Goal: Task Accomplishment & Management: Complete application form

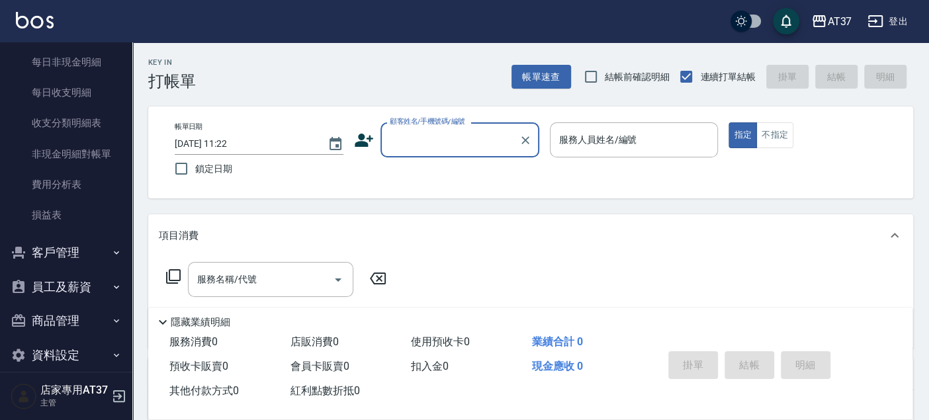
scroll to position [1143, 0]
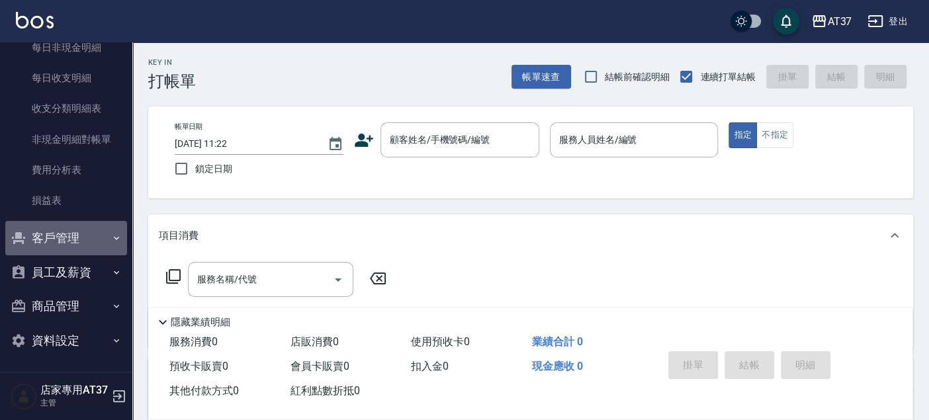
click at [66, 239] on button "客戶管理" at bounding box center [66, 238] width 122 height 34
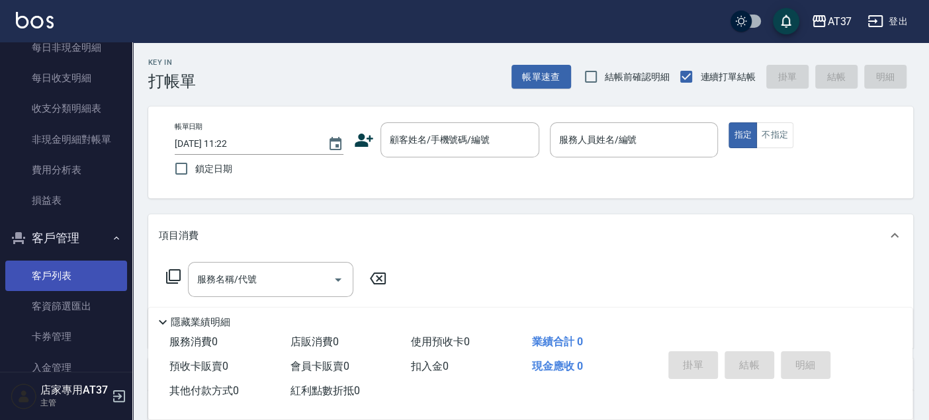
drag, startPoint x: 65, startPoint y: 272, endPoint x: 56, endPoint y: 279, distance: 11.8
click at [65, 272] on link "客戶列表" at bounding box center [66, 276] width 122 height 30
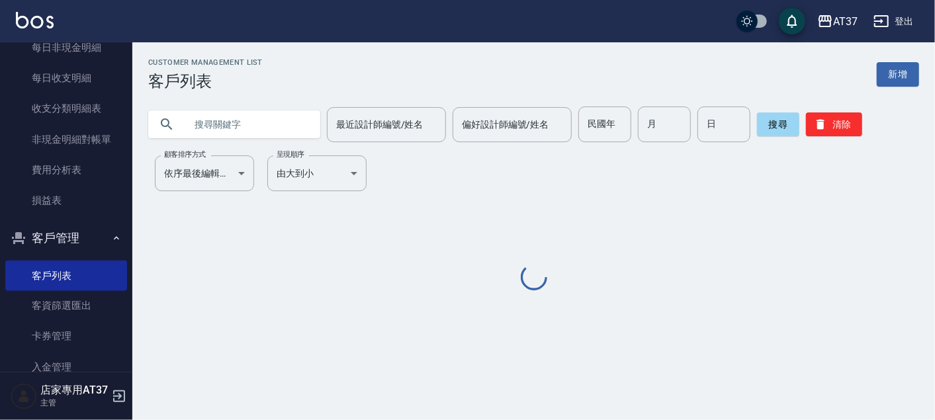
click at [255, 122] on input "text" at bounding box center [247, 124] width 124 height 36
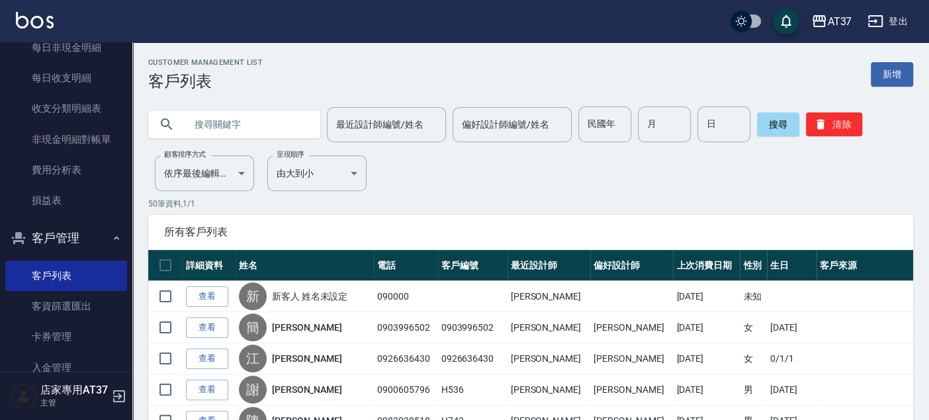
click at [187, 117] on input "text" at bounding box center [247, 124] width 124 height 36
type input "0978520939"
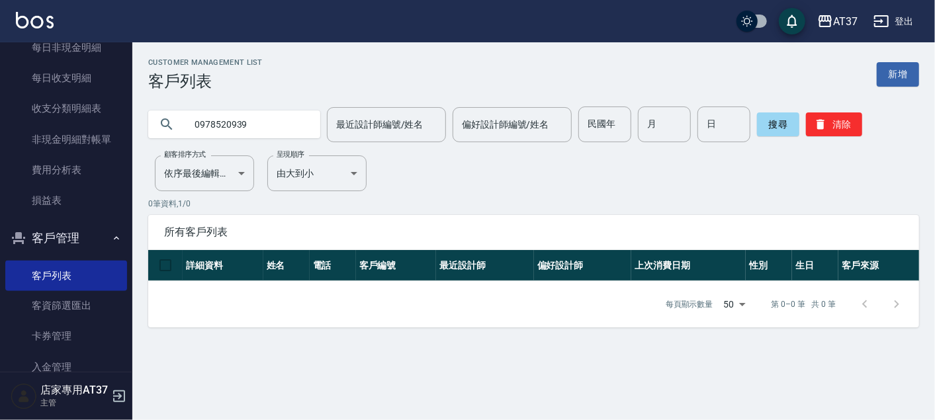
drag, startPoint x: 279, startPoint y: 124, endPoint x: -3, endPoint y: 124, distance: 282.4
click at [0, 124] on html "AT37 登出 櫃檯作業 打帳單 帳單列表 現金收支登錄 材料自購登錄 每日結帳 排班表 現場電腦打卡 預約管理 預約管理 單日預約紀錄 單週預約紀錄 報表及…" at bounding box center [467, 210] width 935 height 420
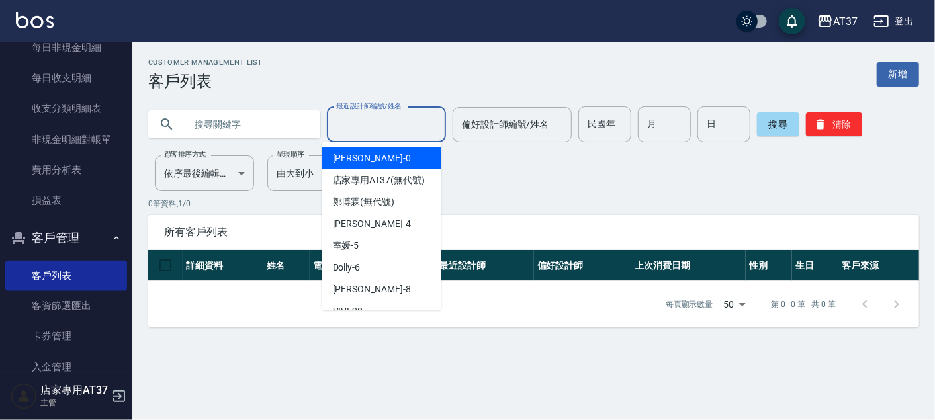
click at [378, 124] on input "最近設計師編號/姓名" at bounding box center [386, 124] width 107 height 23
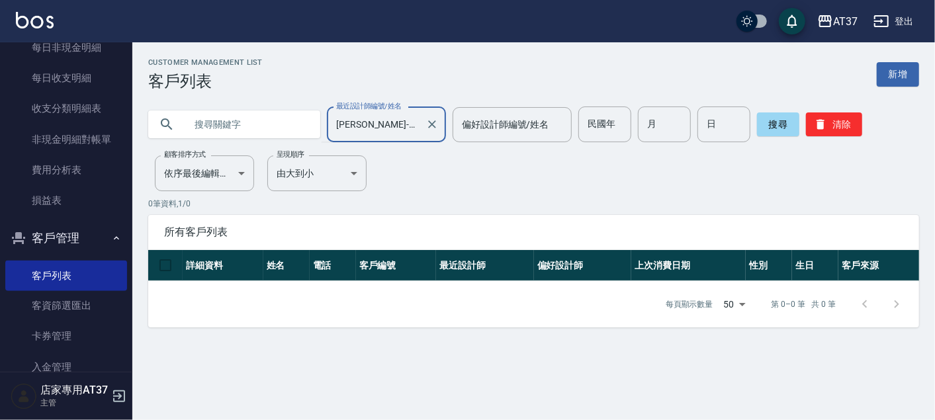
type input "[PERSON_NAME]-43"
click at [432, 126] on icon "Clear" at bounding box center [431, 124] width 13 height 13
click at [357, 120] on input "最近設計師編號/姓名" at bounding box center [386, 124] width 107 height 23
type input "[PERSON_NAME]-4"
click at [771, 117] on button "搜尋" at bounding box center [778, 124] width 42 height 24
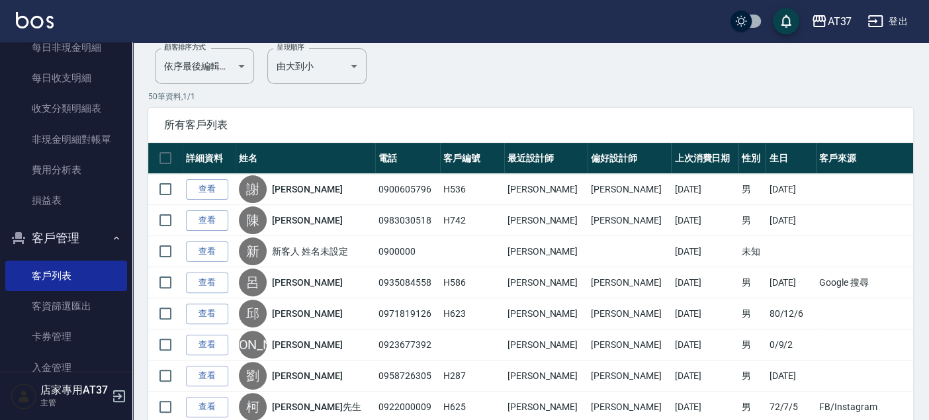
scroll to position [73, 0]
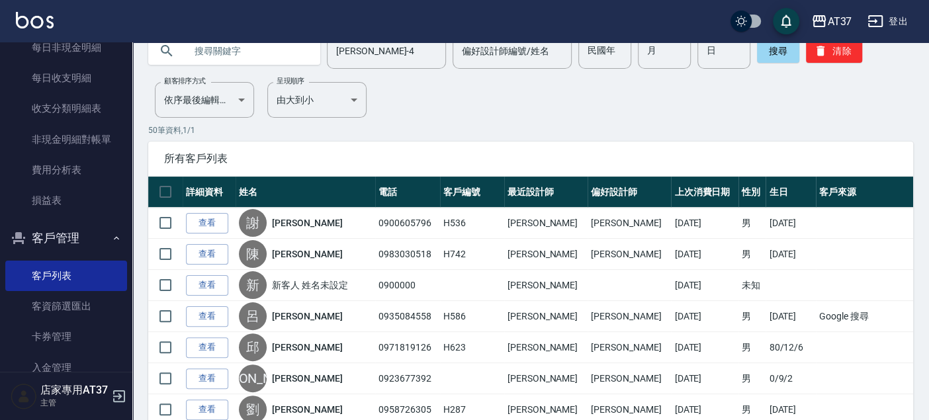
click at [224, 42] on div "AT37 登出" at bounding box center [464, 21] width 929 height 42
click at [224, 50] on input "text" at bounding box center [247, 51] width 124 height 36
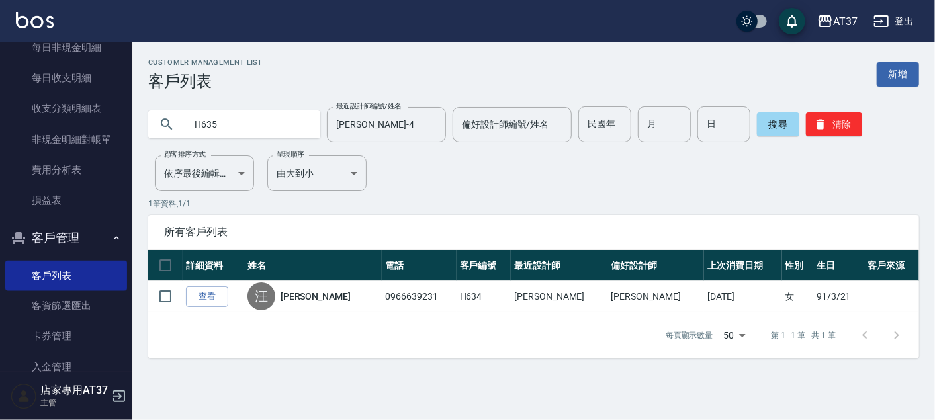
type input "H635"
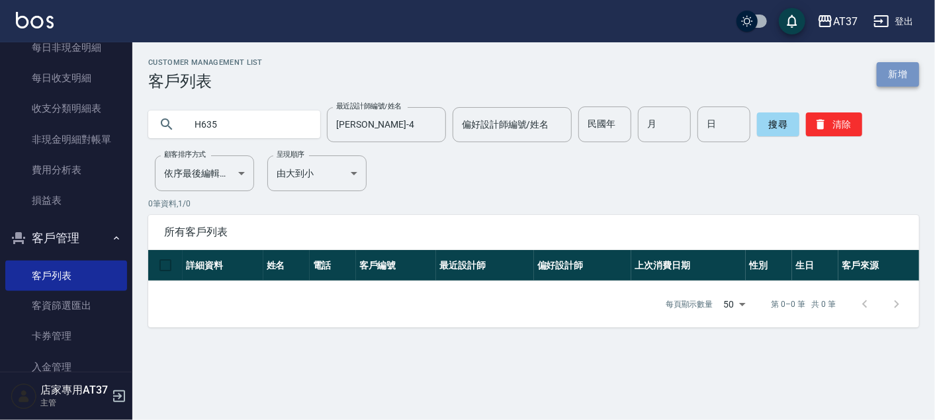
click at [906, 75] on link "新增" at bounding box center [897, 74] width 42 height 24
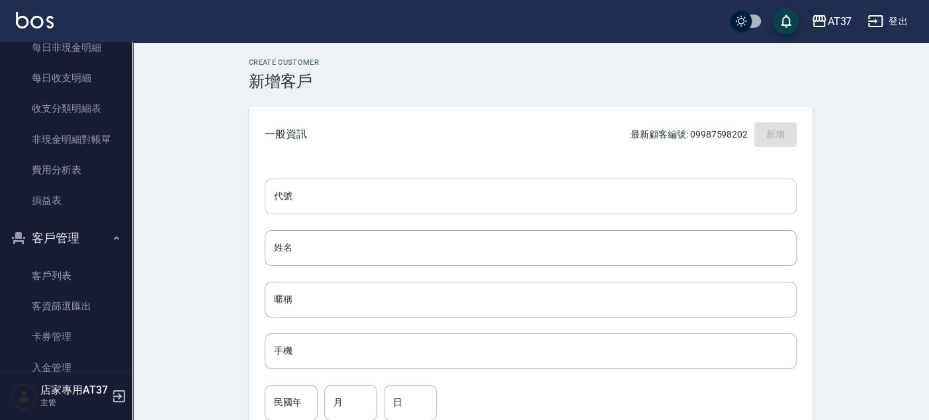
click at [499, 194] on input "代號" at bounding box center [531, 197] width 532 height 36
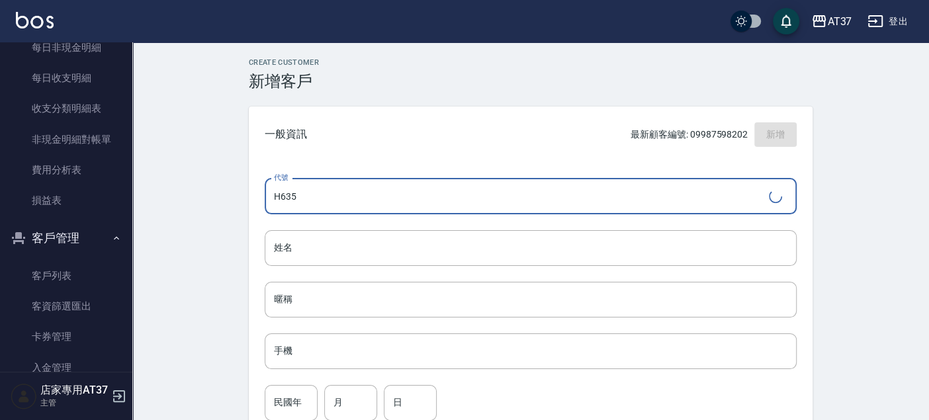
type input "H635"
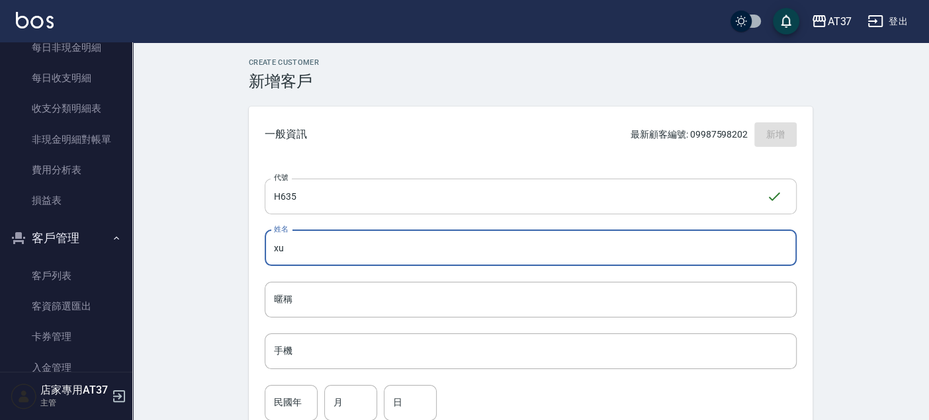
type input "x"
type input "[PERSON_NAME]"
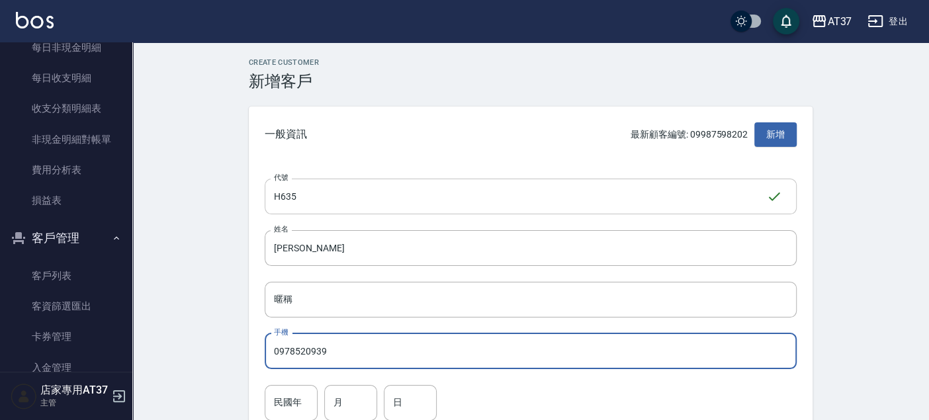
type input "0978520939"
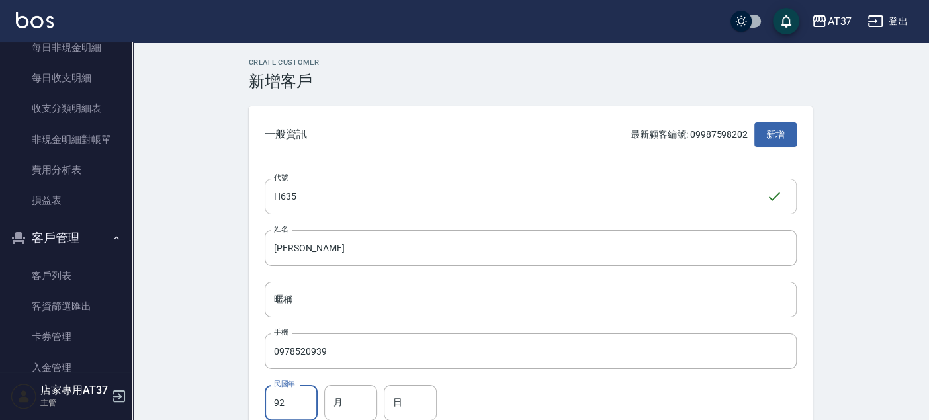
type input "92"
type input "5"
type input "12"
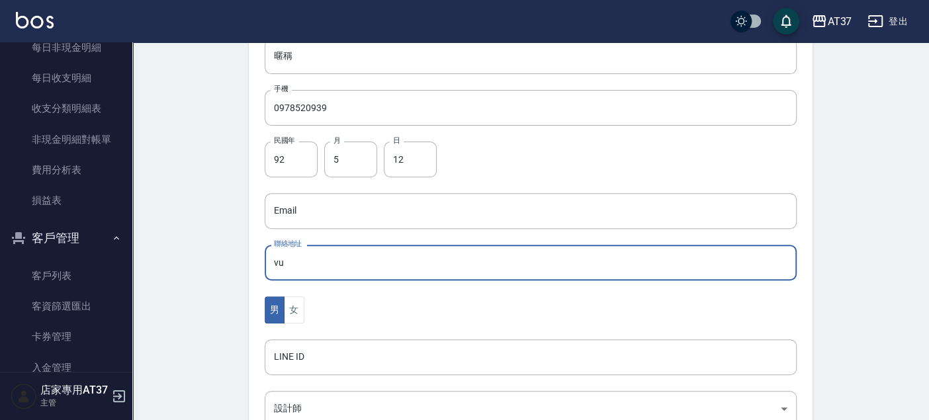
type input "v"
type input "[STREET_ADDRESS]"
click at [300, 405] on body "AT37 登出 櫃檯作業 打帳單 帳單列表 現金收支登錄 材料自購登錄 每日結帳 排班表 現場電腦打卡 預約管理 預約管理 單日預約紀錄 單週預約紀錄 報表及…" at bounding box center [464, 187] width 929 height 861
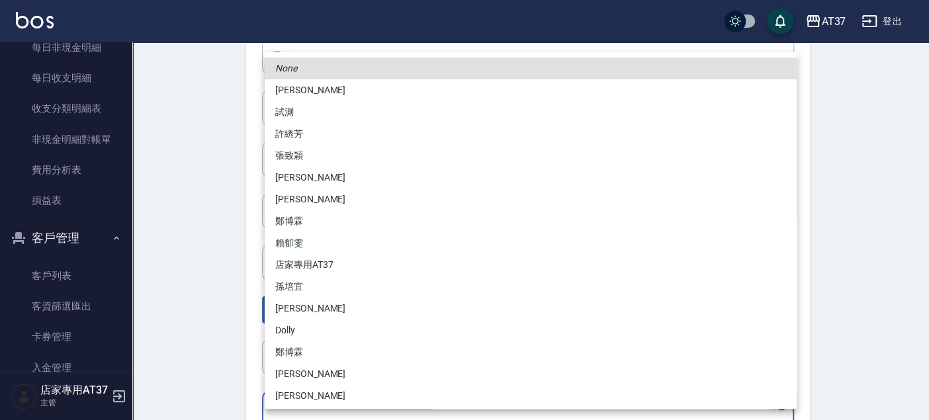
scroll to position [249, 0]
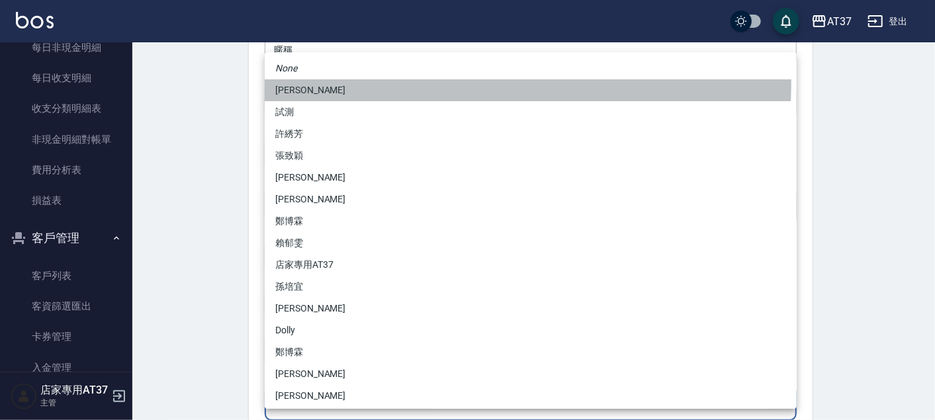
click at [298, 79] on li "[PERSON_NAME]" at bounding box center [531, 90] width 532 height 22
type input "d1f85335-6912-48b7-9a0c-af6889e63979"
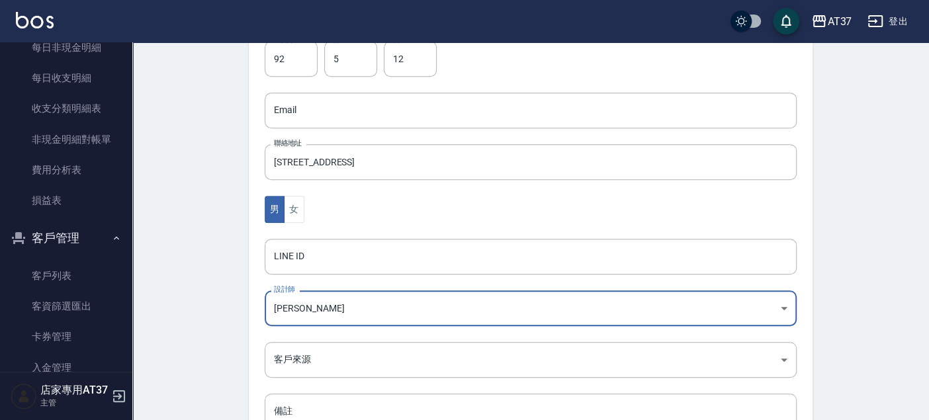
scroll to position [440, 0]
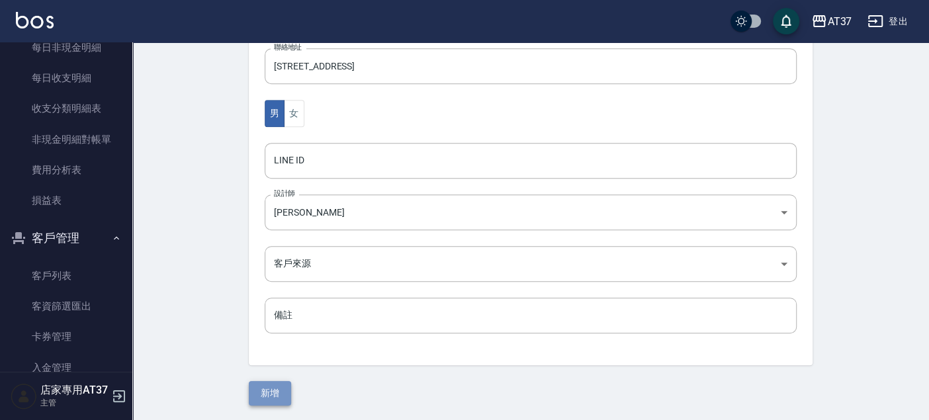
click at [276, 390] on button "新增" at bounding box center [270, 393] width 42 height 24
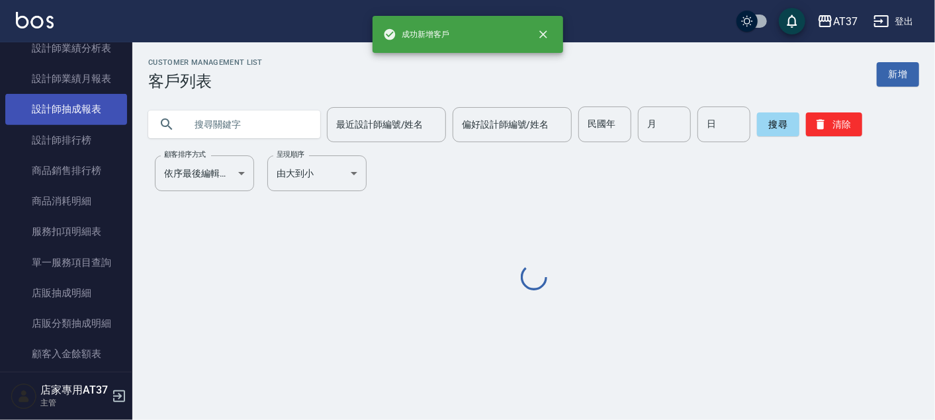
scroll to position [334, 0]
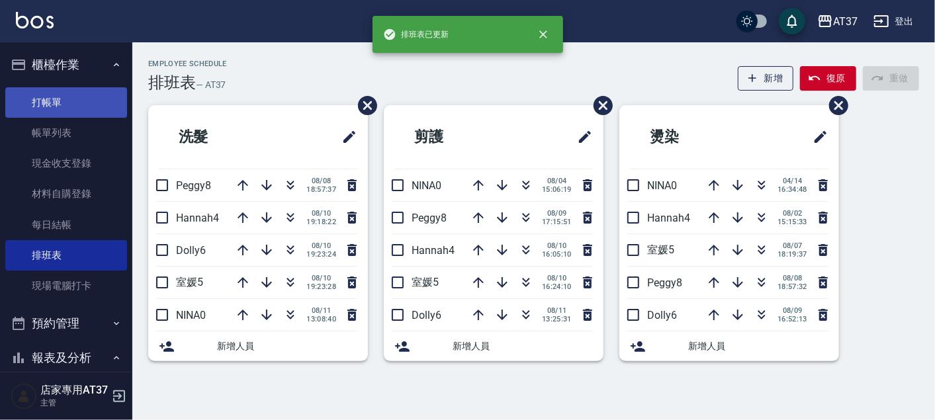
click at [66, 109] on link "打帳單" at bounding box center [66, 102] width 122 height 30
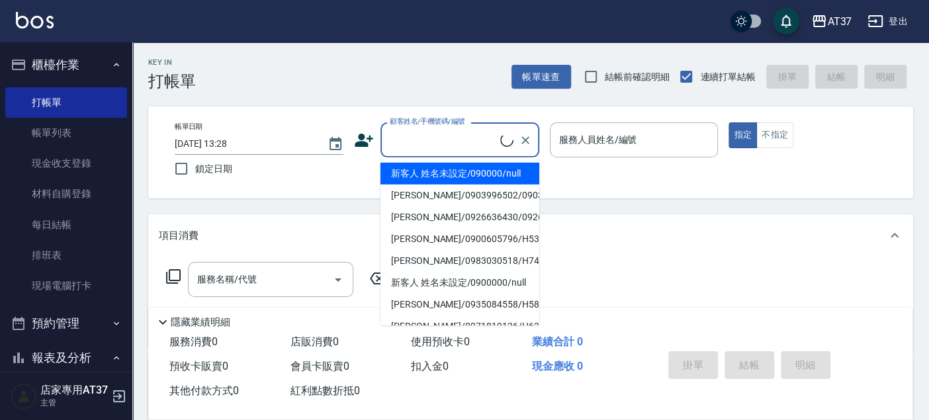
click at [442, 150] on input "顧客姓名/手機號碼/編號" at bounding box center [443, 139] width 114 height 23
click at [435, 172] on li "[PERSON_NAME]/0978520939/H635" at bounding box center [459, 174] width 159 height 22
type input "[PERSON_NAME]/0978520939/H635"
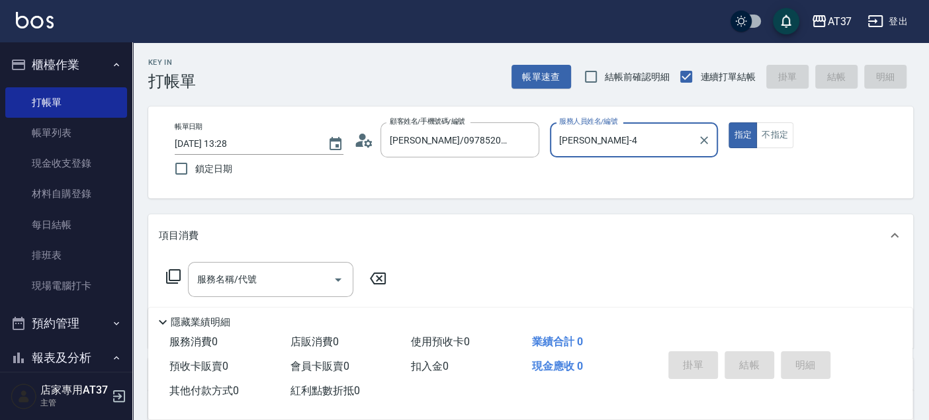
type input "[PERSON_NAME]-4"
click at [239, 284] on div "服務名稱/代號 服務名稱/代號" at bounding box center [270, 279] width 165 height 35
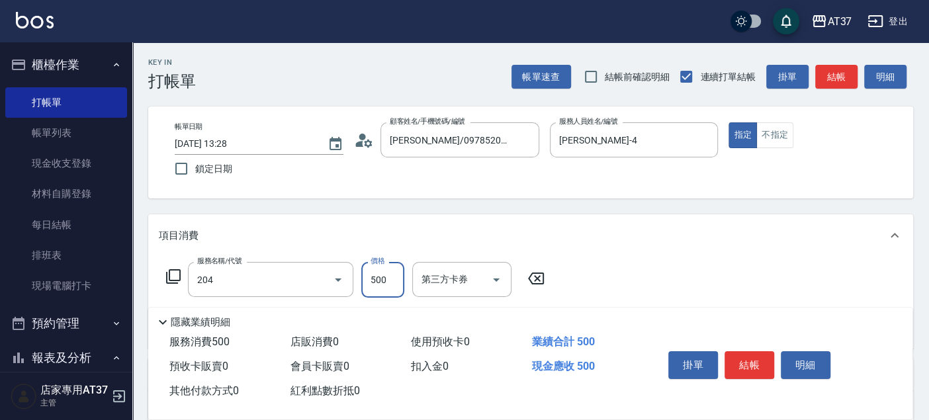
type input "A級洗+剪(204)"
type input "450"
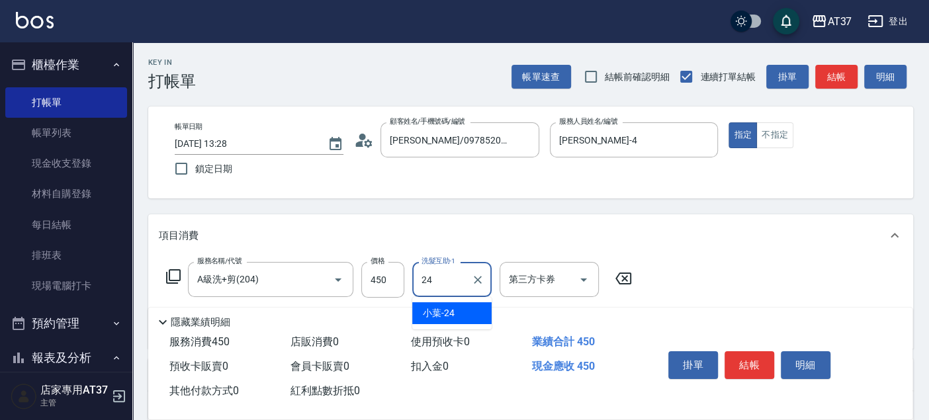
type input "小葉-24"
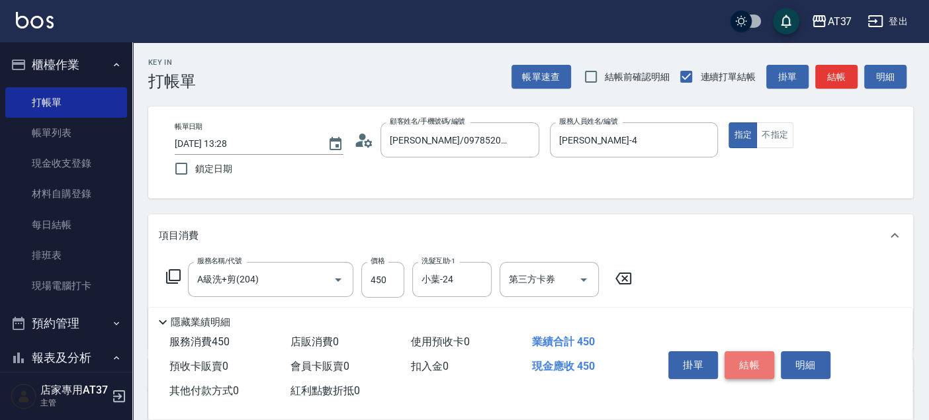
click at [760, 359] on button "結帳" at bounding box center [749, 365] width 50 height 28
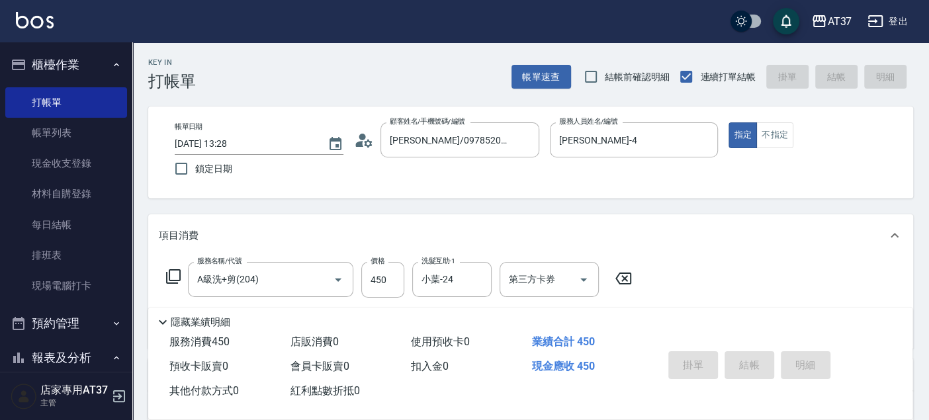
type input "[DATE] 13:29"
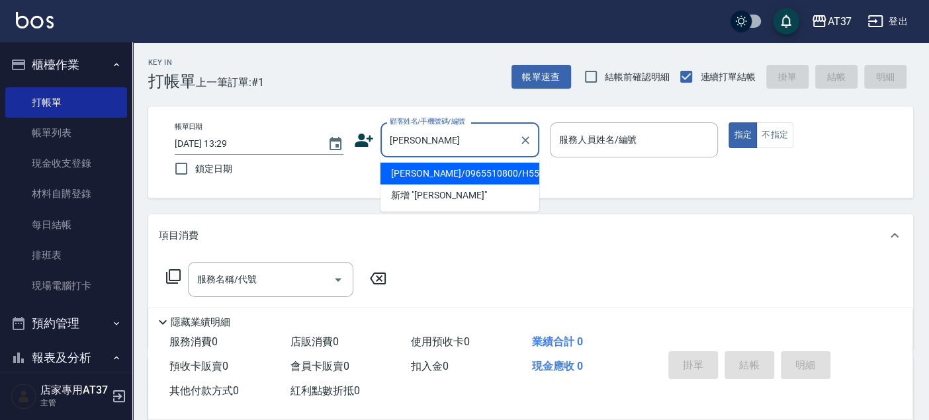
click at [480, 173] on li "[PERSON_NAME]/0965510800/H555" at bounding box center [459, 174] width 159 height 22
type input "[PERSON_NAME]/0965510800/H555"
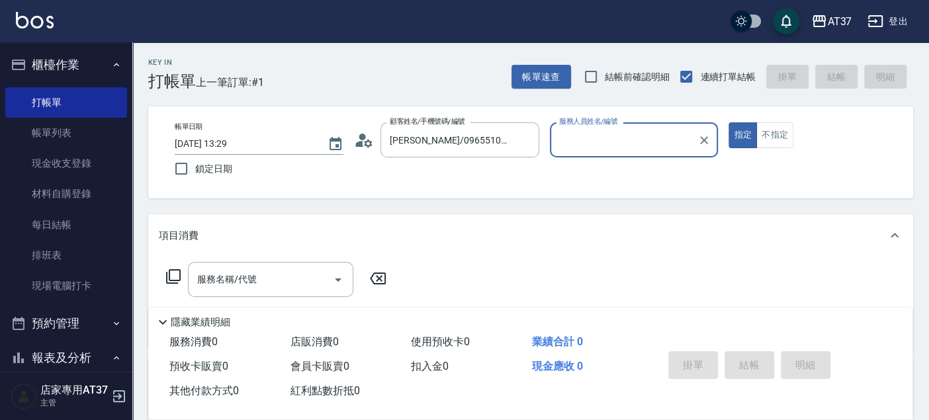
type input "[PERSON_NAME]-4"
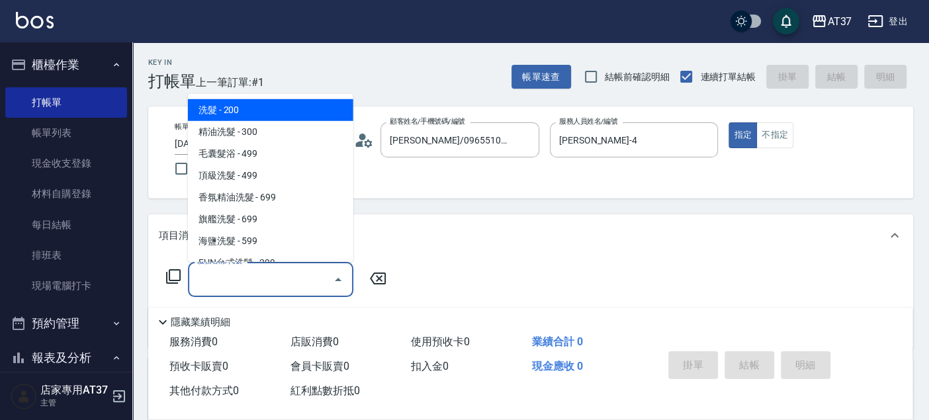
click at [292, 278] on input "服務名稱/代號" at bounding box center [261, 279] width 134 height 23
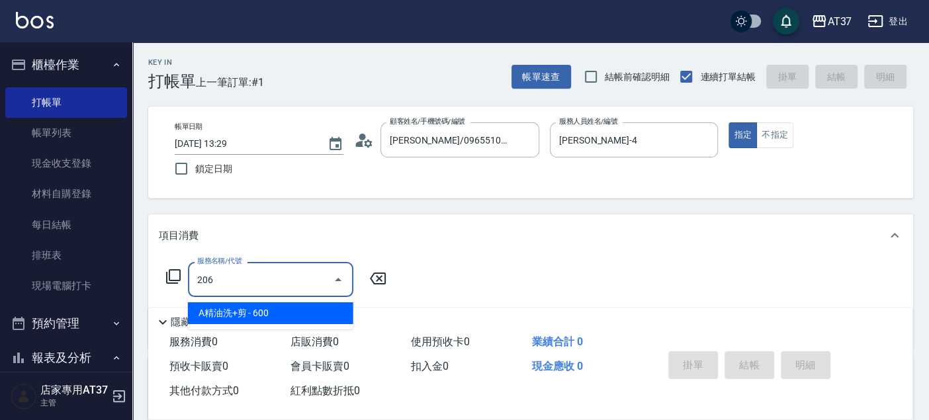
type input "A精油洗+剪(206)"
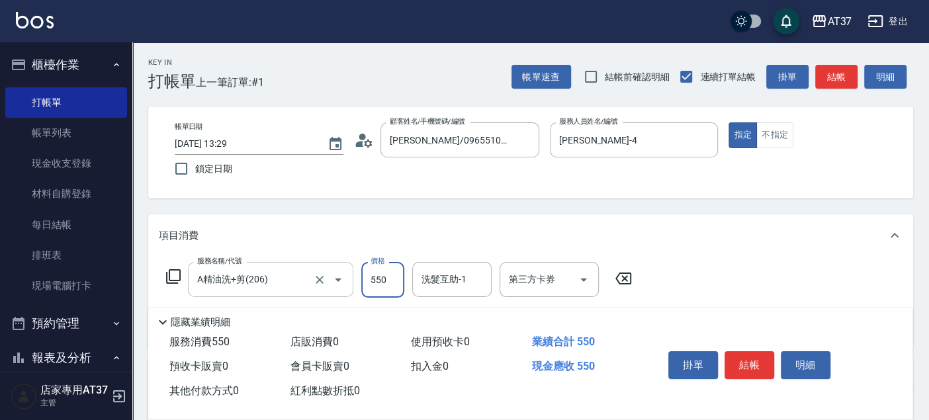
type input "550"
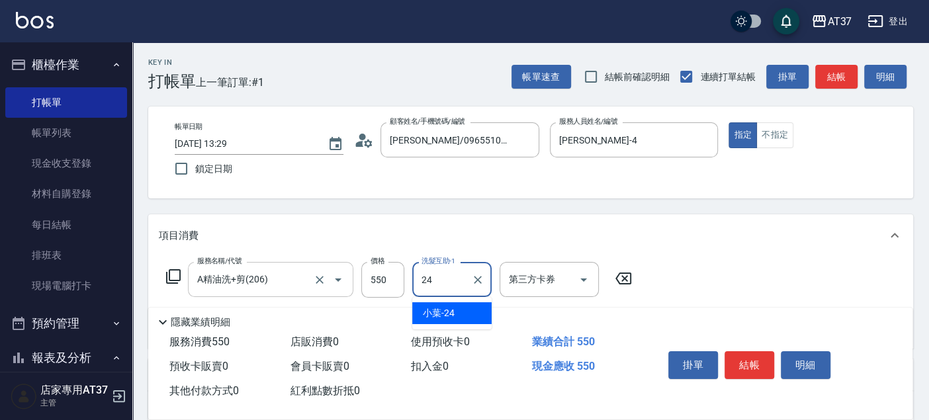
type input "小葉-24"
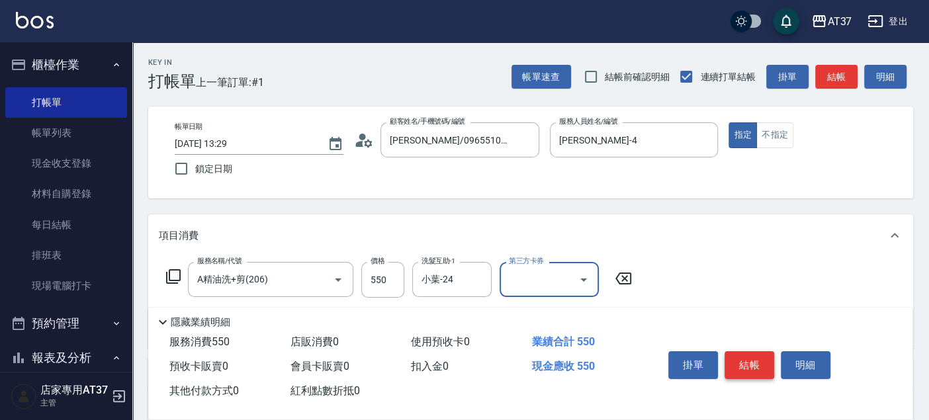
click at [742, 353] on button "結帳" at bounding box center [749, 365] width 50 height 28
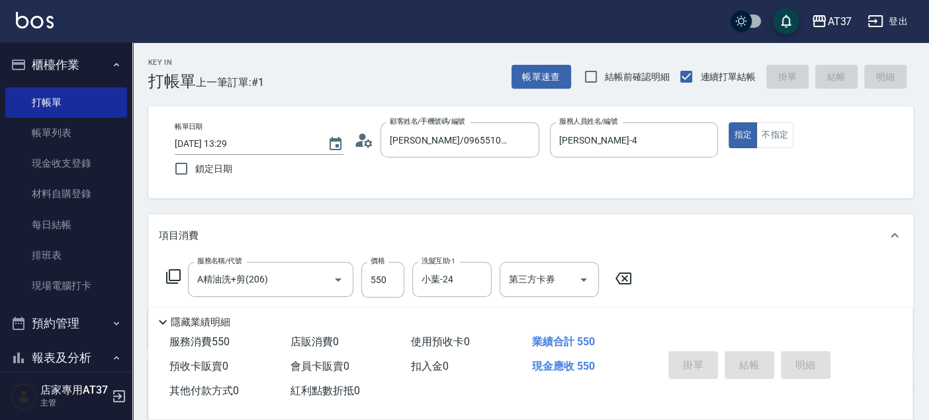
type input "[DATE] 13:55"
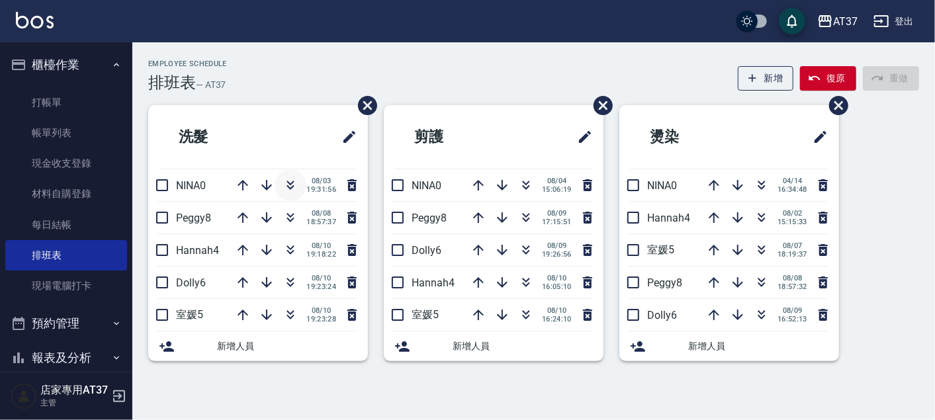
click at [288, 185] on icon "button" at bounding box center [290, 185] width 16 height 16
click at [527, 249] on icon "button" at bounding box center [526, 250] width 16 height 16
